Goal: Learn about a topic

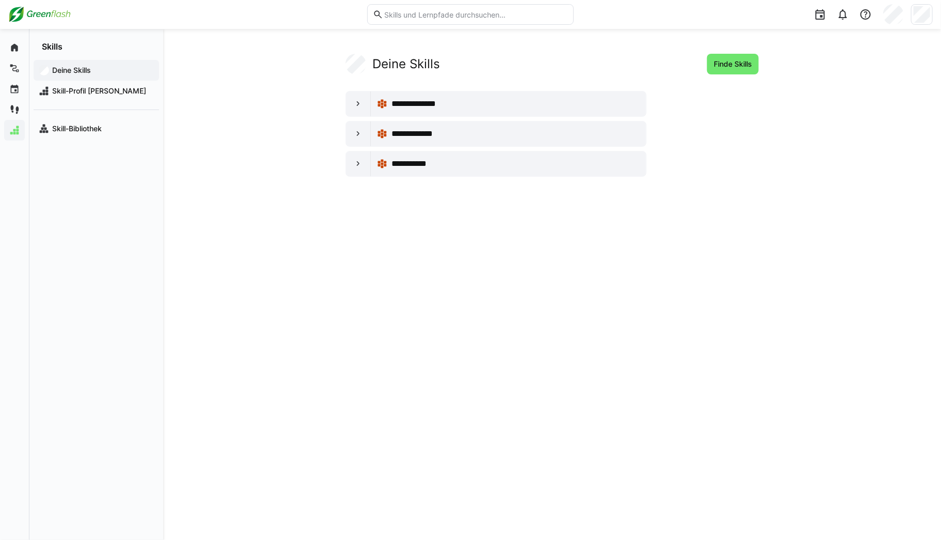
click at [30, 11] on img at bounding box center [39, 14] width 62 height 17
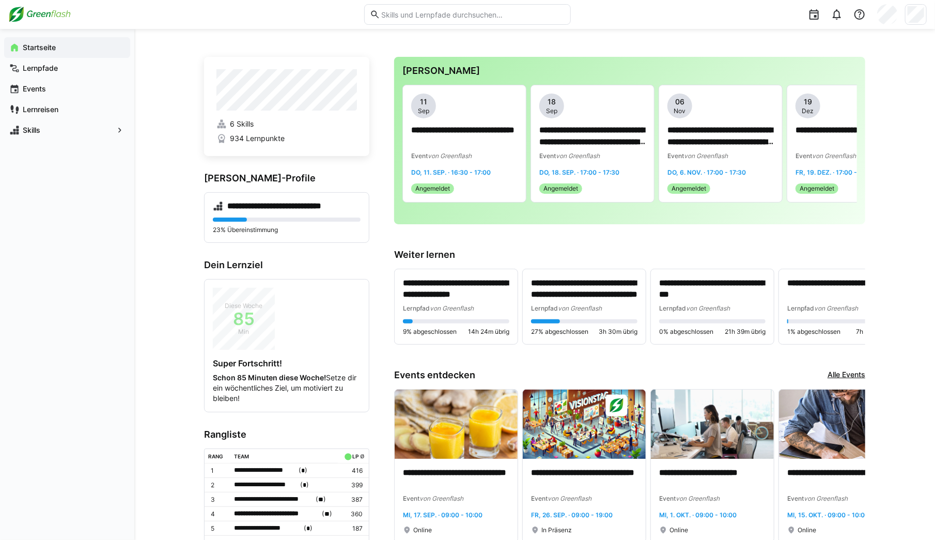
scroll to position [83, 0]
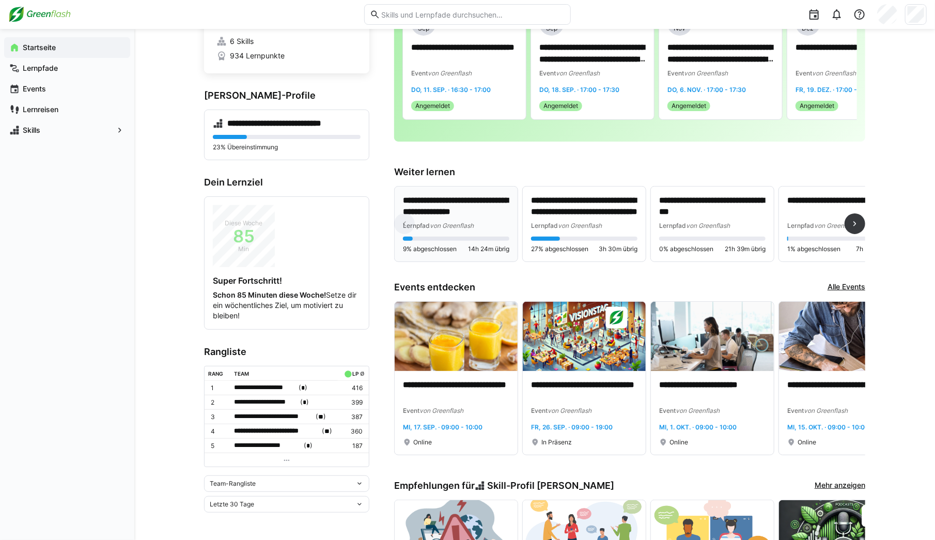
click at [432, 205] on p "**********" at bounding box center [456, 207] width 106 height 24
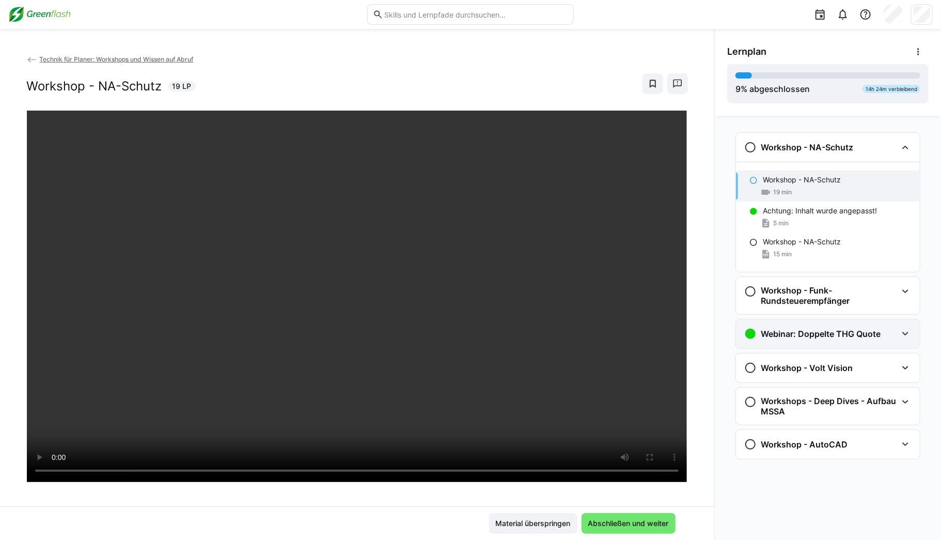
click at [907, 330] on eds-icon at bounding box center [905, 333] width 12 height 12
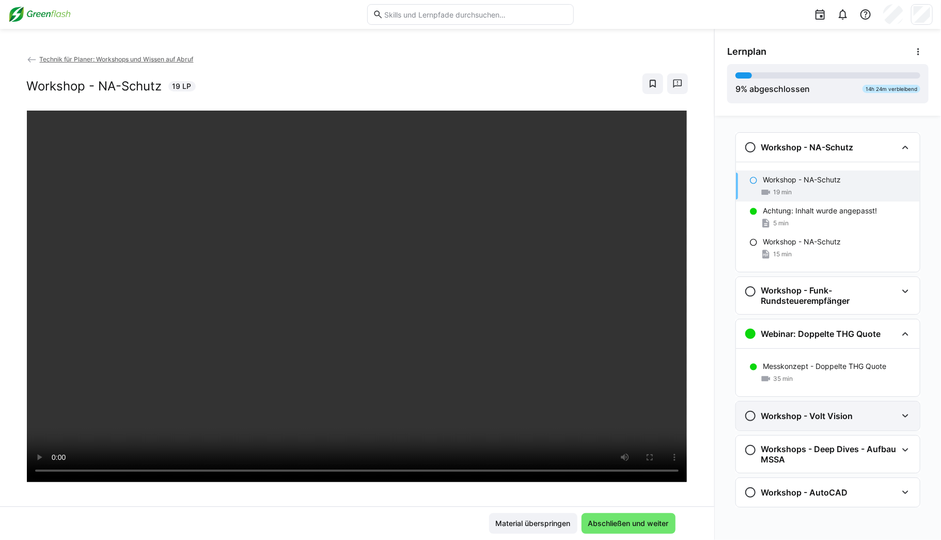
click at [904, 415] on eds-icon at bounding box center [905, 416] width 12 height 12
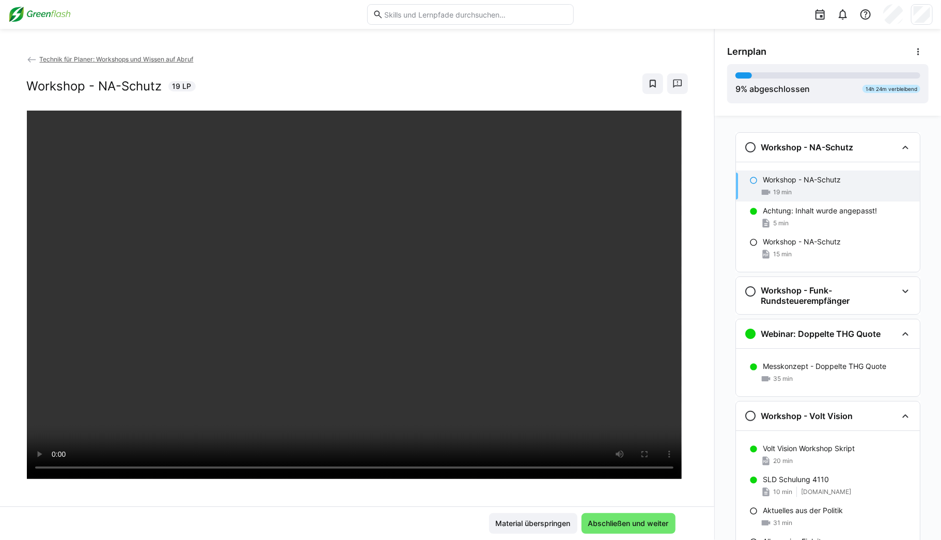
click at [48, 14] on img at bounding box center [39, 14] width 62 height 17
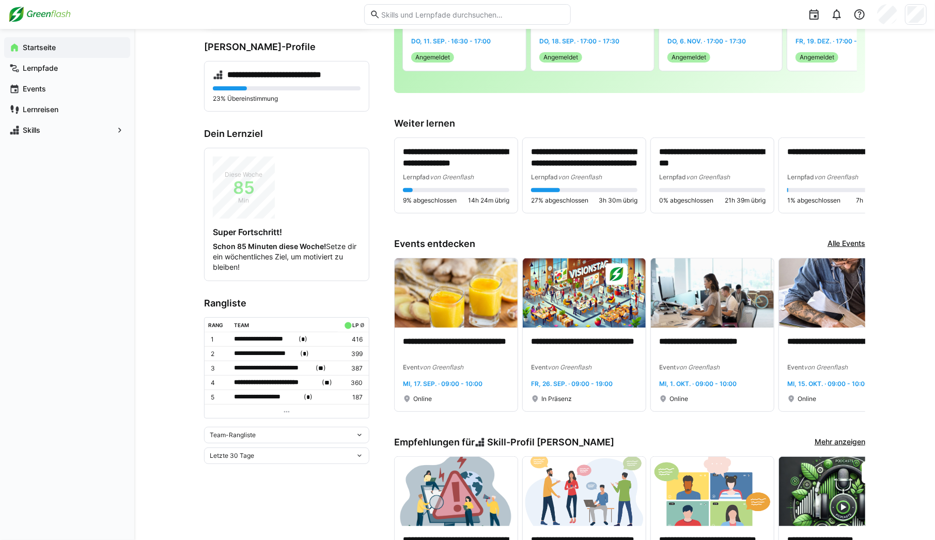
scroll to position [124, 0]
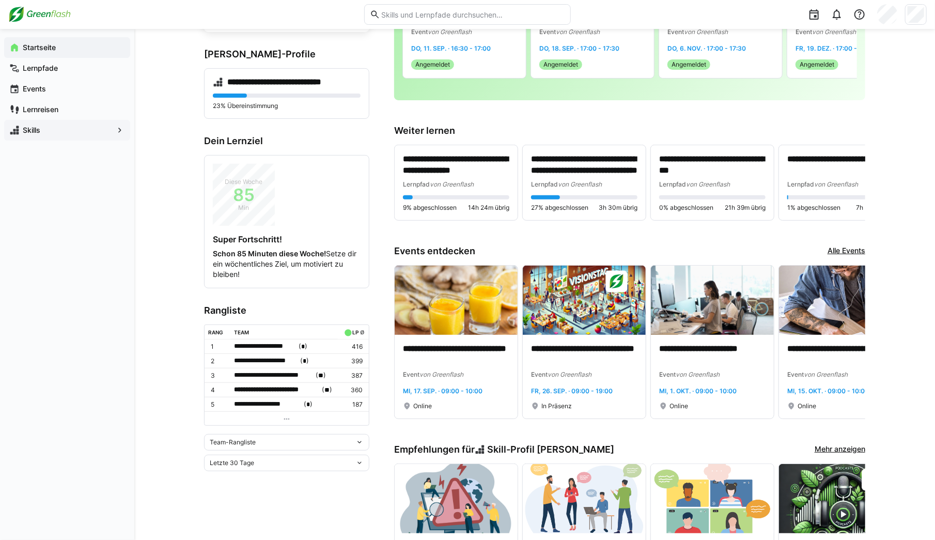
click at [70, 136] on div "Skills" at bounding box center [67, 130] width 126 height 21
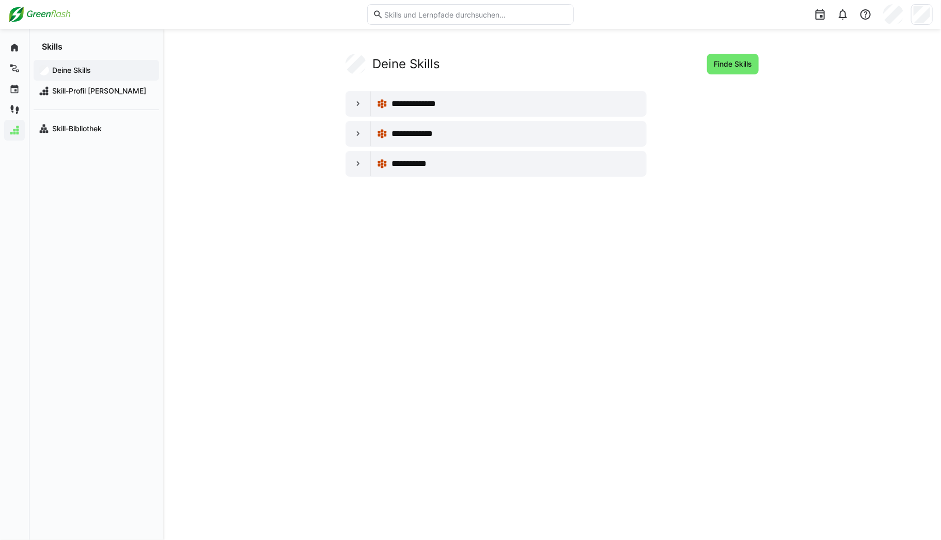
click at [171, 302] on div "**********" at bounding box center [552, 284] width 778 height 511
click at [38, 10] on img at bounding box center [39, 14] width 62 height 17
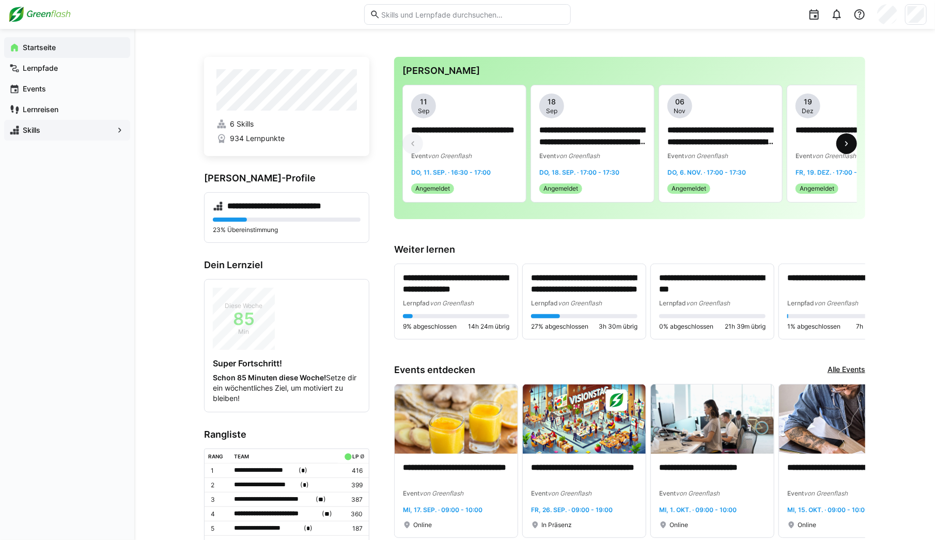
click at [849, 144] on eds-icon at bounding box center [846, 143] width 10 height 10
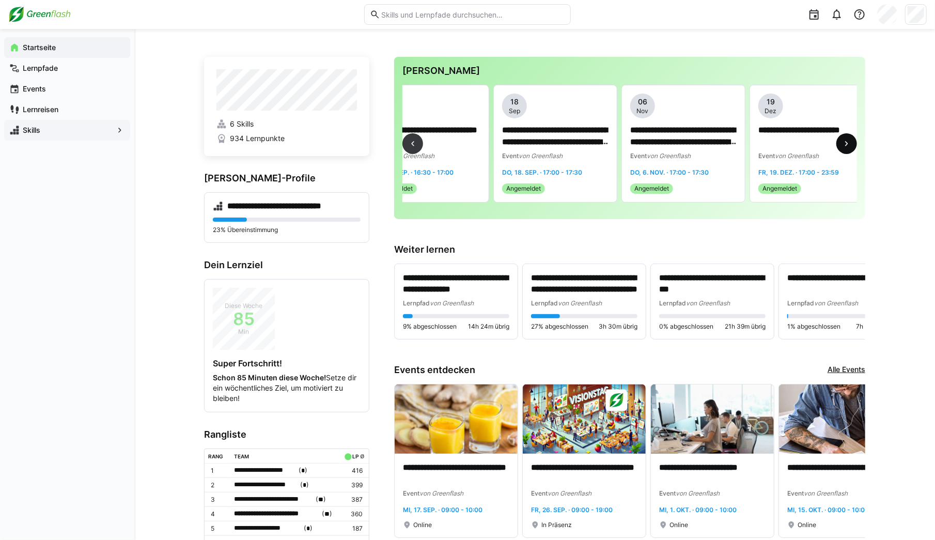
scroll to position [0, 54]
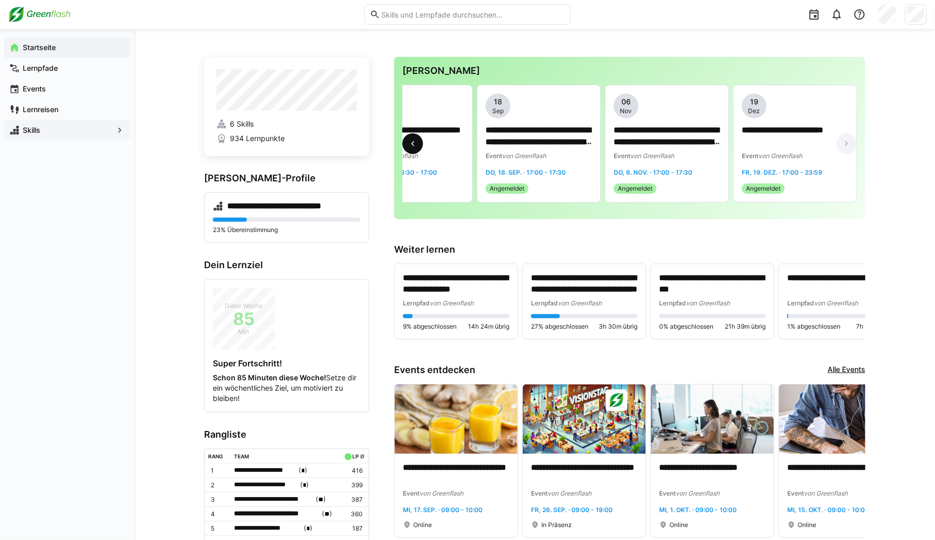
click at [410, 144] on eds-icon at bounding box center [412, 143] width 10 height 10
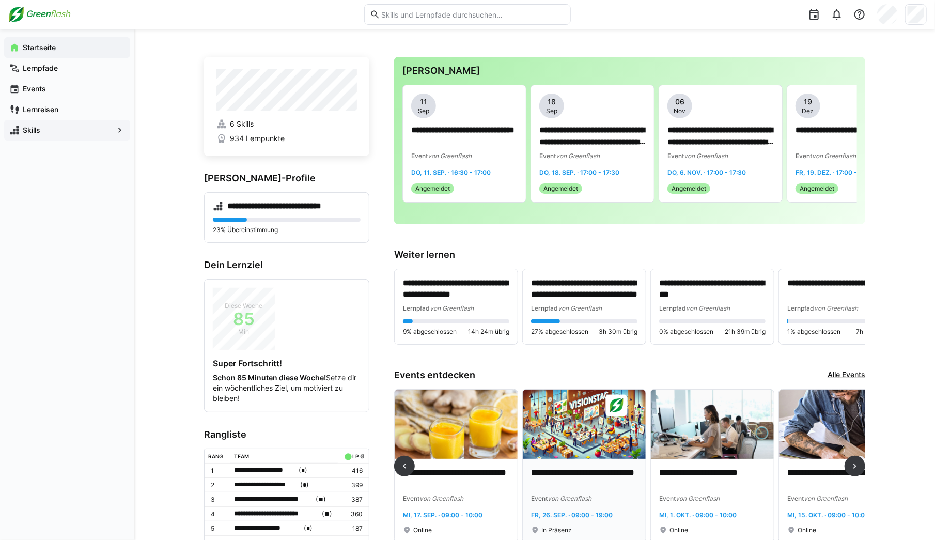
scroll to position [0, 83]
